Goal: Task Accomplishment & Management: Use online tool/utility

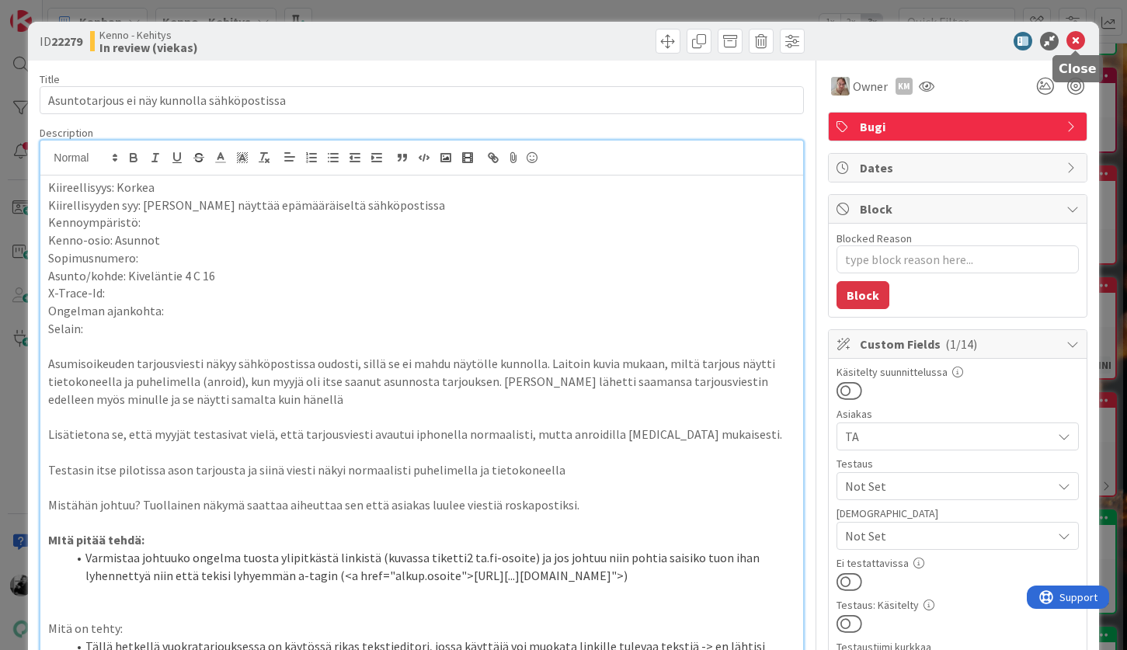
click at [1075, 44] on icon at bounding box center [1075, 41] width 19 height 19
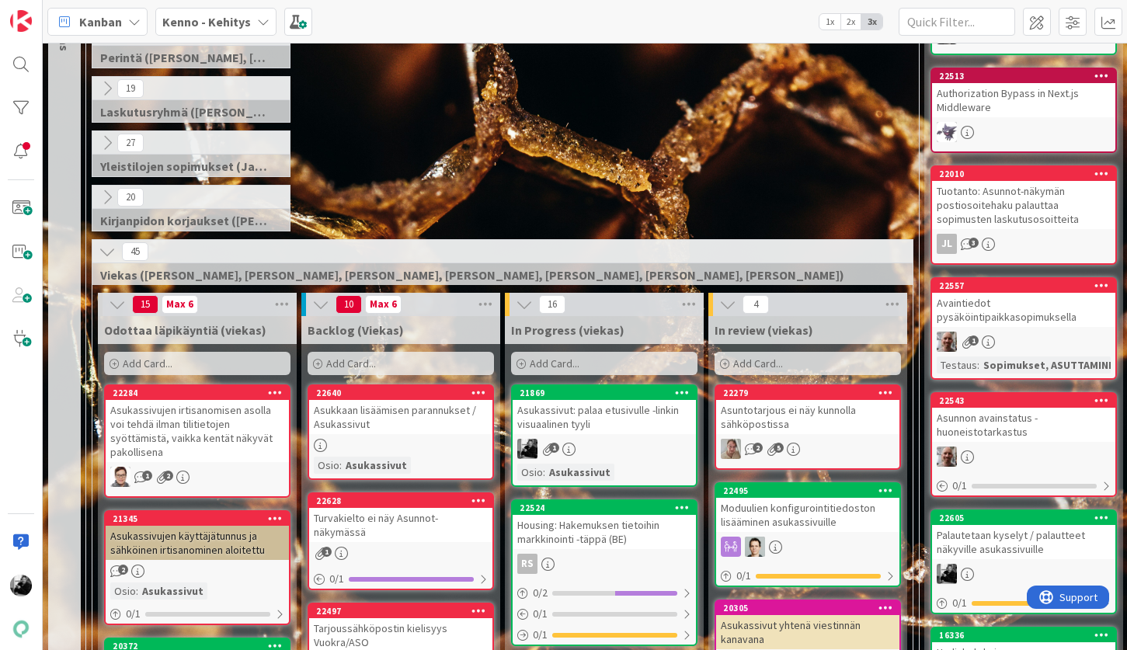
click at [610, 134] on div "27 Yleistilojen sopimukset (Jaakko, VilleP, TommiL, Simo)" at bounding box center [502, 157] width 826 height 54
click at [602, 418] on div "Asukassivut: palaa etusivulle -linkin visuaalinen tyyli" at bounding box center [603, 417] width 183 height 34
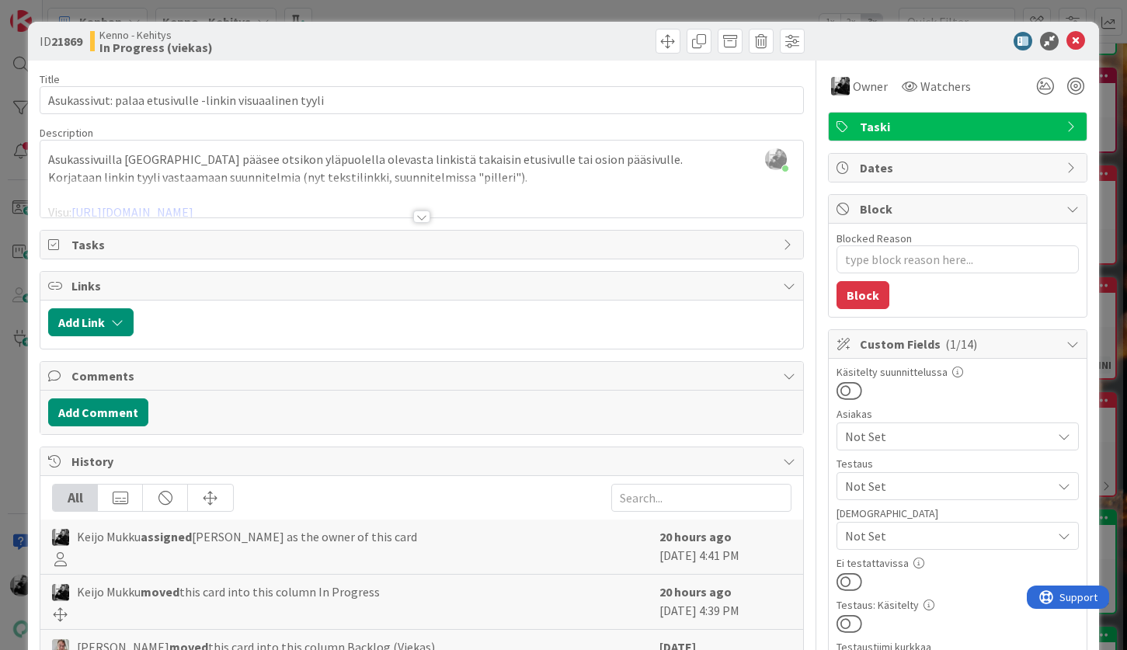
click at [424, 210] on div at bounding box center [421, 216] width 17 height 12
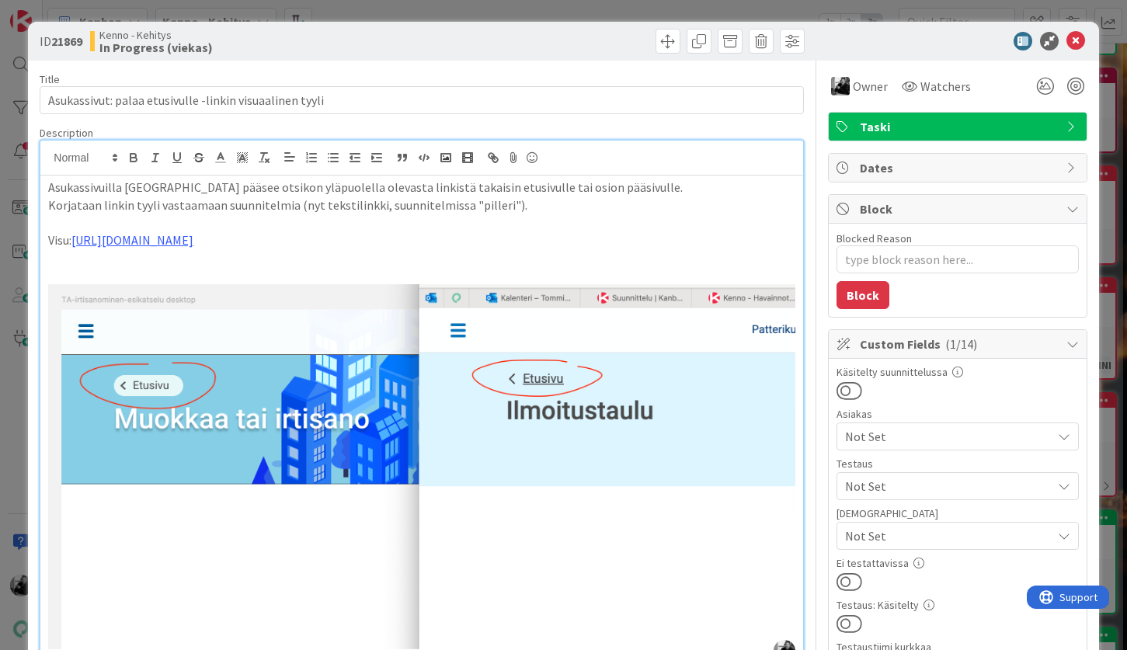
click at [550, 207] on p "Korjataan linkin tyyli vastaamaan suunnitelmia (nyt tekstilinkki, suunnitelmiss…" at bounding box center [421, 205] width 746 height 18
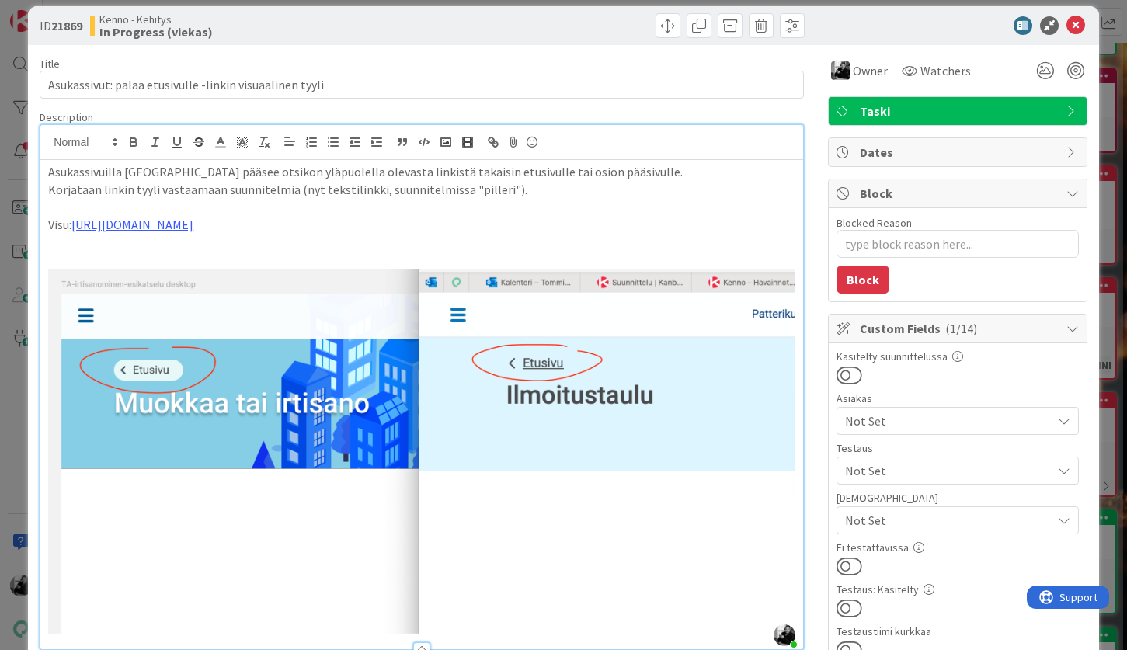
scroll to position [13, 0]
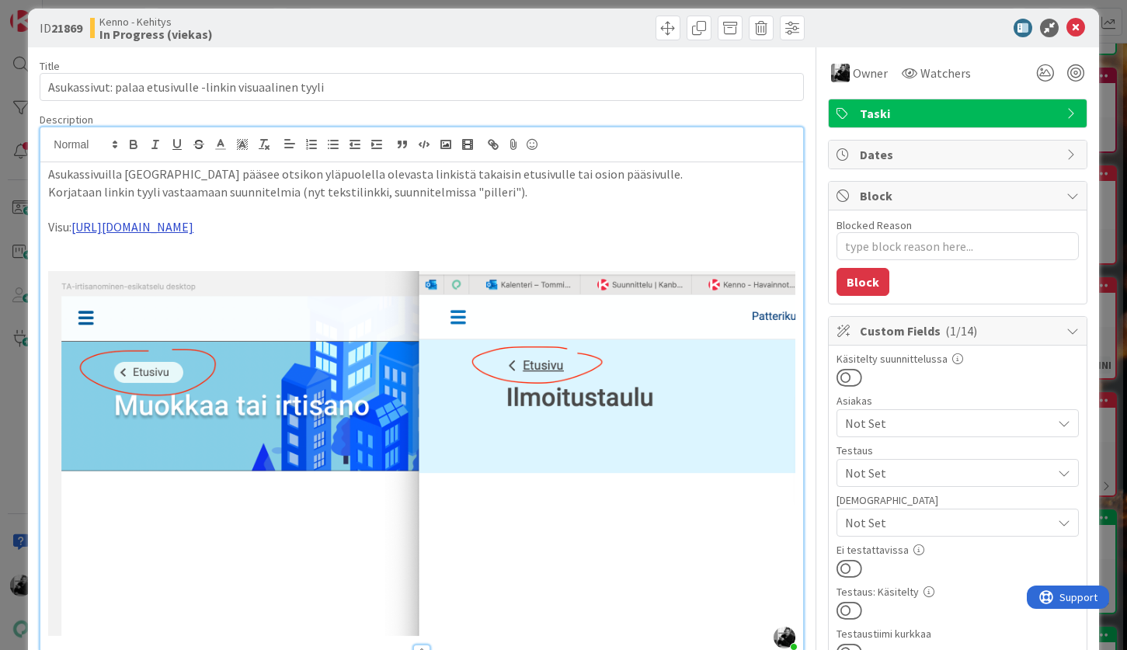
click at [193, 231] on link "[URL][DOMAIN_NAME]" at bounding box center [132, 227] width 122 height 16
click at [384, 252] on link "[URL][DOMAIN_NAME]" at bounding box center [338, 257] width 106 height 20
type textarea "x"
